Goal: Transaction & Acquisition: Purchase product/service

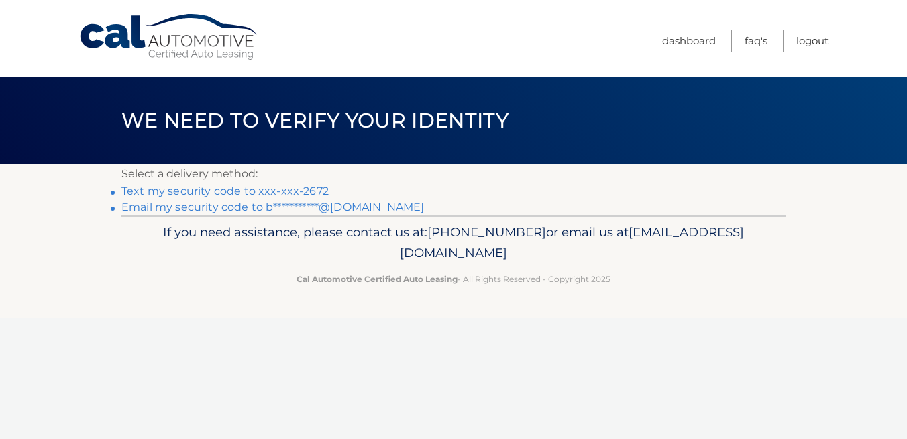
click at [309, 188] on link "Text my security code to xxx-xxx-2672" at bounding box center [224, 191] width 207 height 13
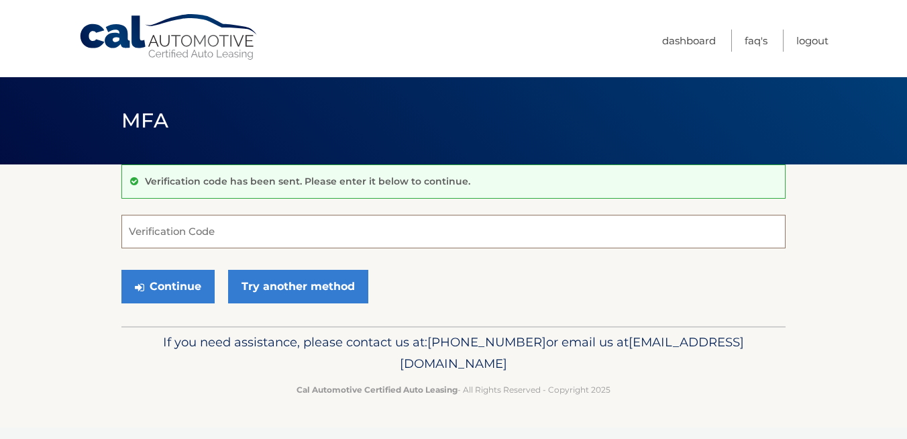
click at [259, 242] on input "Verification Code" at bounding box center [453, 232] width 664 height 34
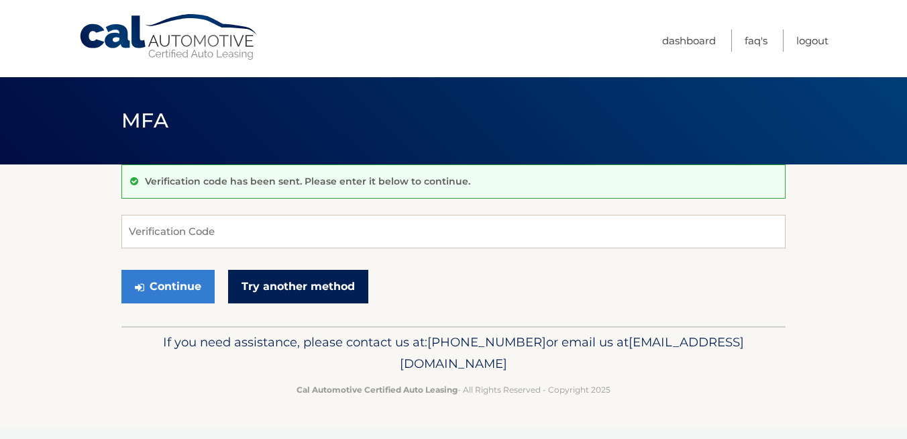
click at [265, 281] on link "Try another method" at bounding box center [298, 287] width 140 height 34
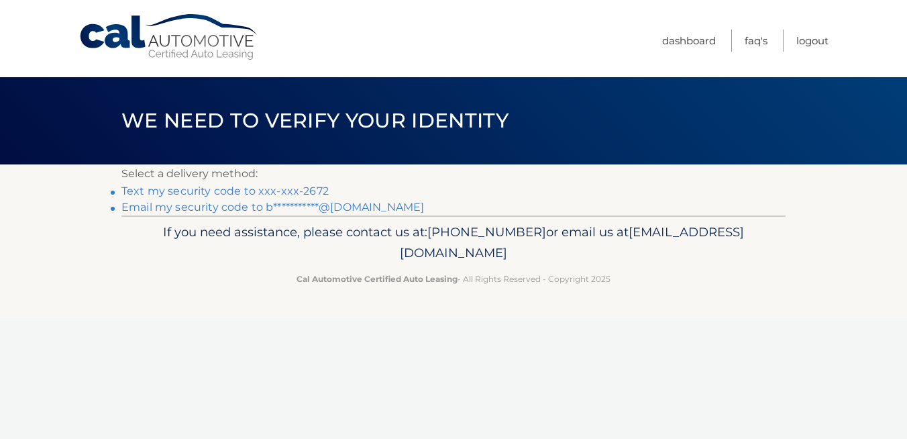
click at [272, 205] on link "**********" at bounding box center [272, 207] width 303 height 13
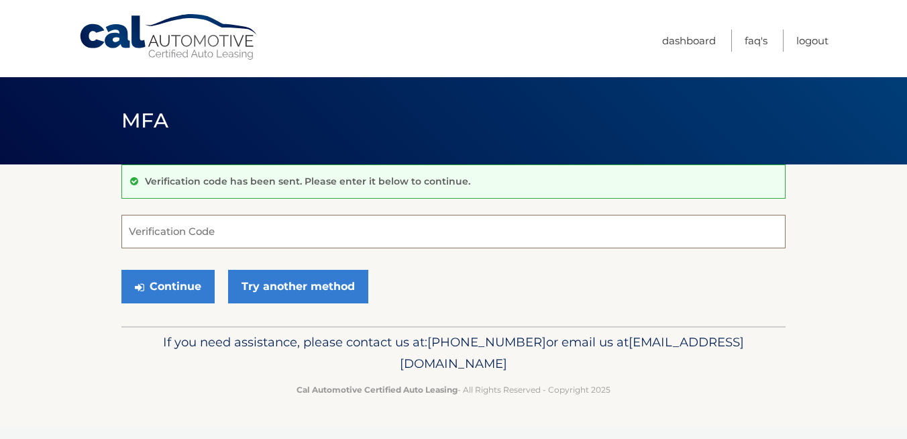
click at [351, 232] on input "Verification Code" at bounding box center [453, 232] width 664 height 34
type input "835668"
click at [121, 270] on button "Continue" at bounding box center [167, 287] width 93 height 34
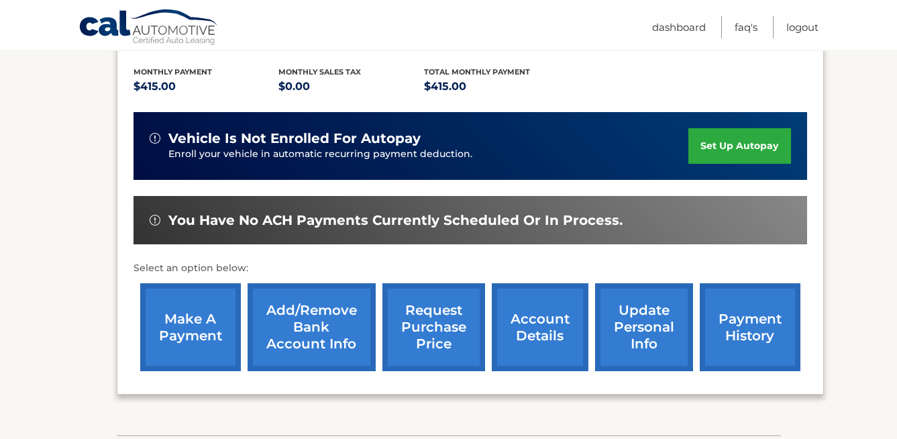
scroll to position [277, 0]
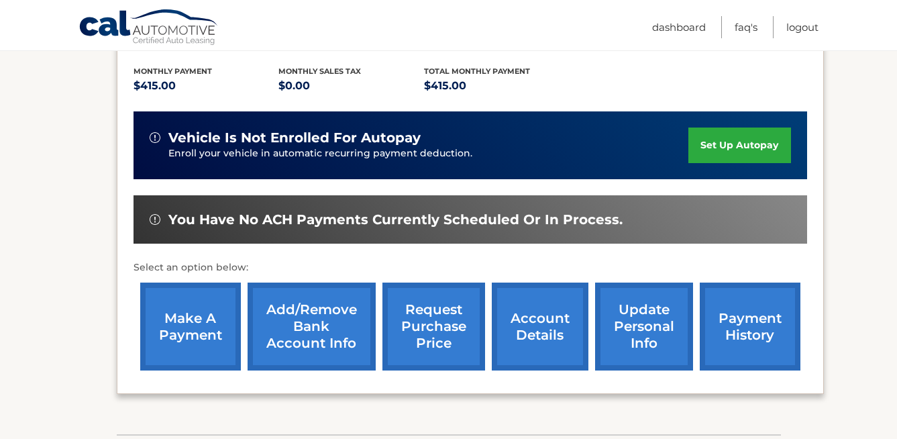
click at [204, 304] on link "make a payment" at bounding box center [190, 326] width 101 height 88
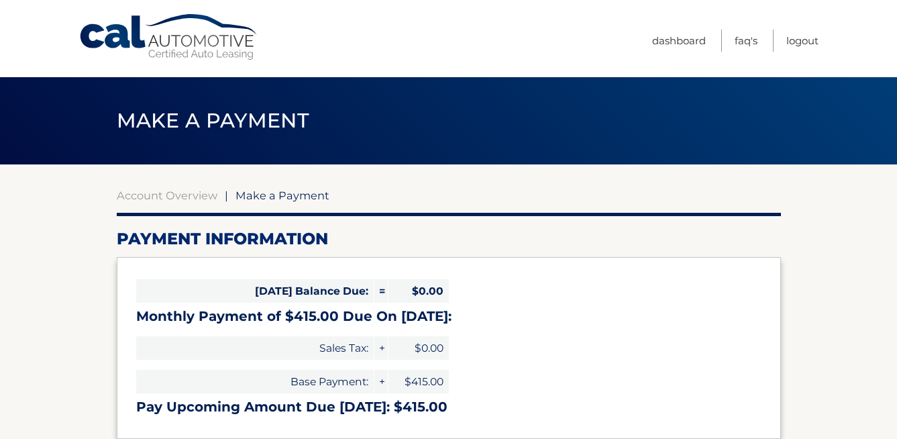
select select "Y2FhMjEwMjQtMTc4Mi00ZjhmLWIxY2UtYzZlOGEyZjJlYTUz"
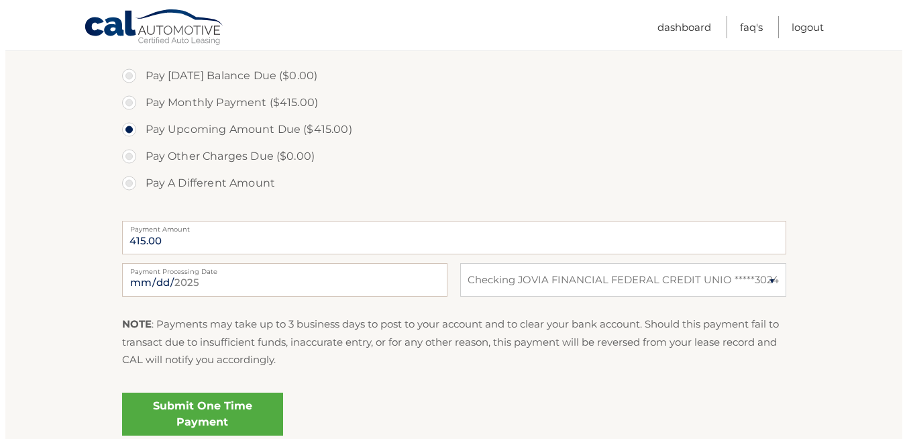
scroll to position [410, 0]
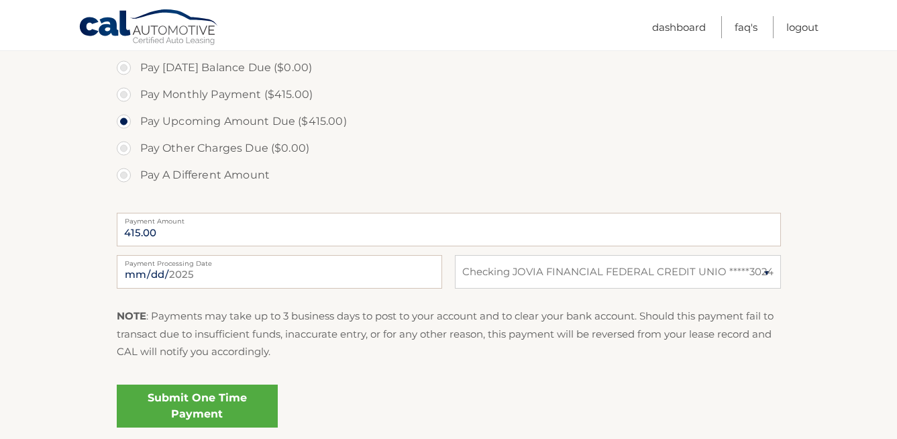
click at [205, 403] on link "Submit One Time Payment" at bounding box center [197, 405] width 161 height 43
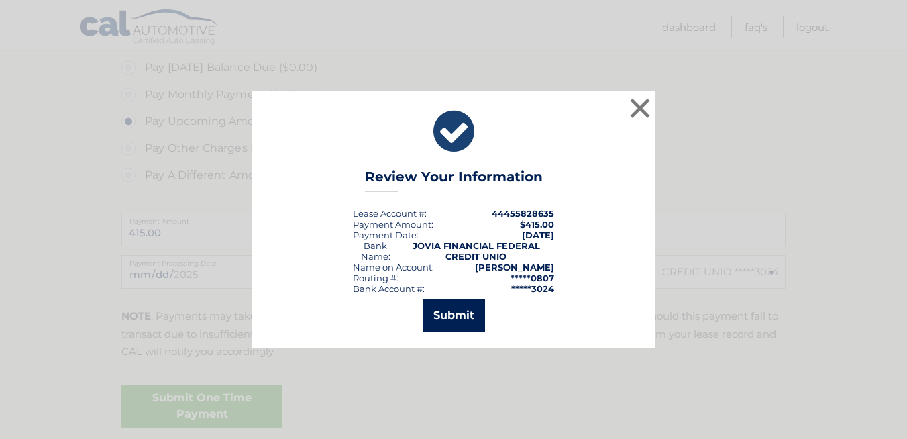
click at [465, 319] on button "Submit" at bounding box center [454, 315] width 62 height 32
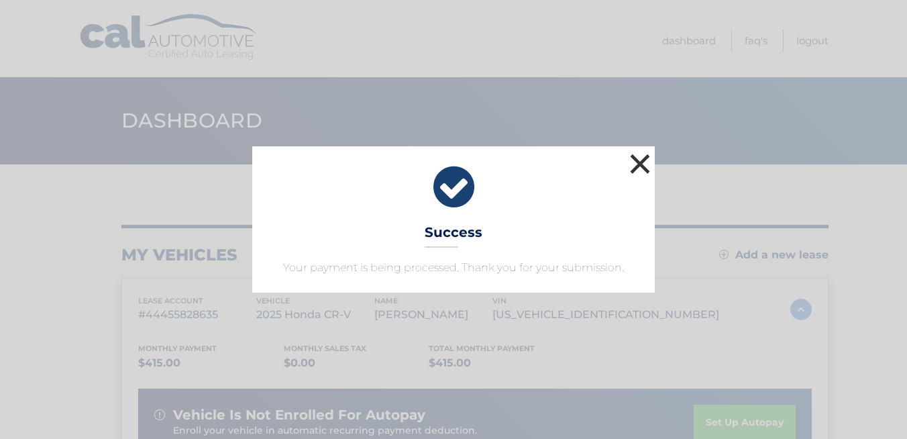
click at [645, 164] on button "×" at bounding box center [640, 163] width 27 height 27
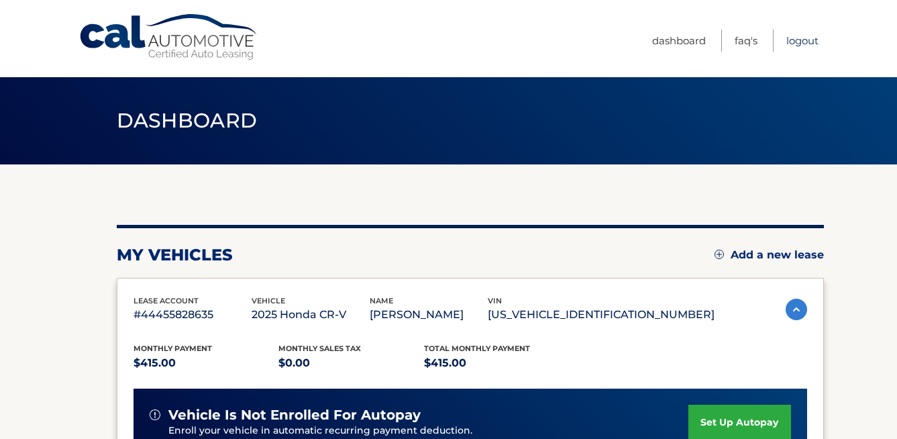
click at [800, 37] on link "Logout" at bounding box center [802, 41] width 32 height 22
